Goal: Task Accomplishment & Management: Complete application form

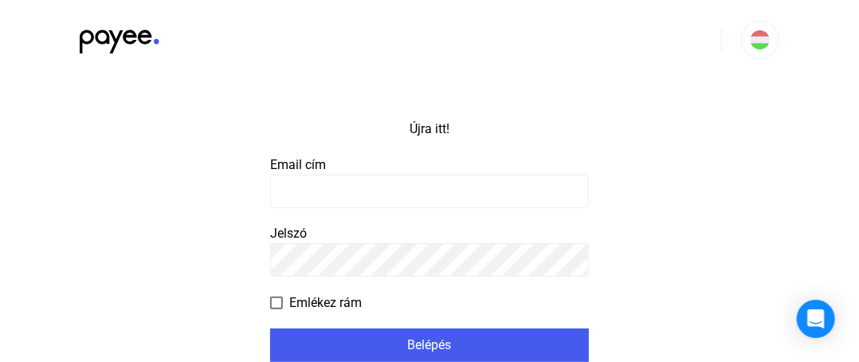
click at [358, 187] on input at bounding box center [429, 190] width 319 height 33
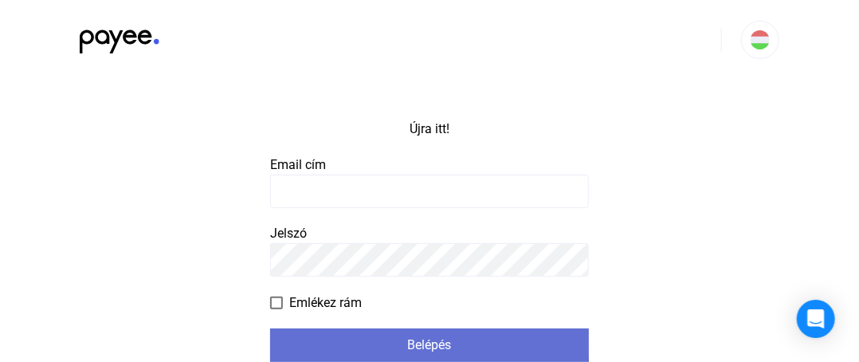
click at [382, 333] on button "Belépés" at bounding box center [429, 344] width 319 height 33
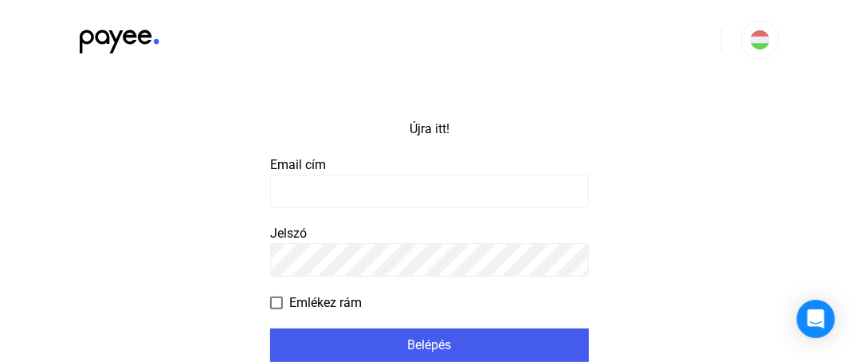
click at [402, 190] on input at bounding box center [429, 190] width 319 height 33
type input "**********"
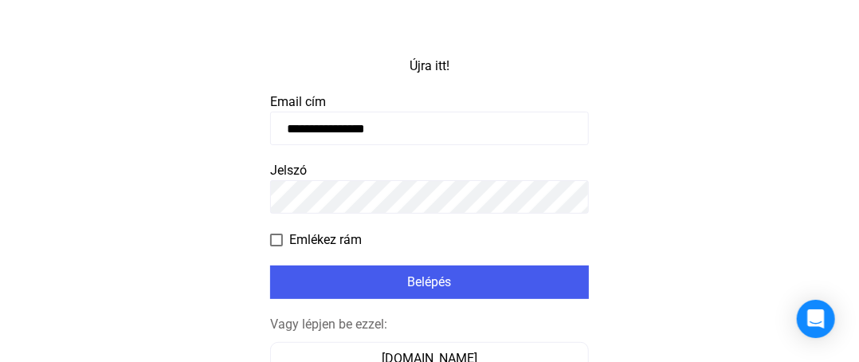
scroll to position [159, 0]
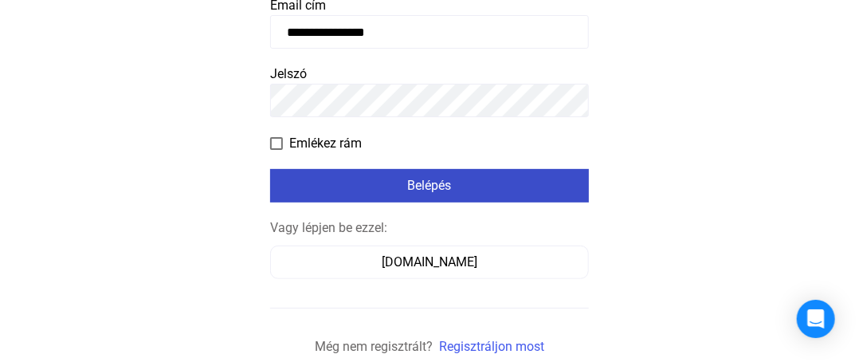
click at [443, 193] on font "Belépés" at bounding box center [430, 185] width 44 height 15
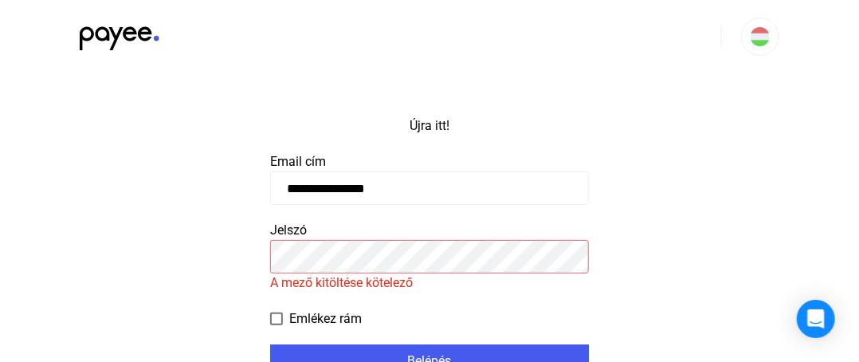
scroll to position [0, 0]
